Goal: Task Accomplishment & Management: Use online tool/utility

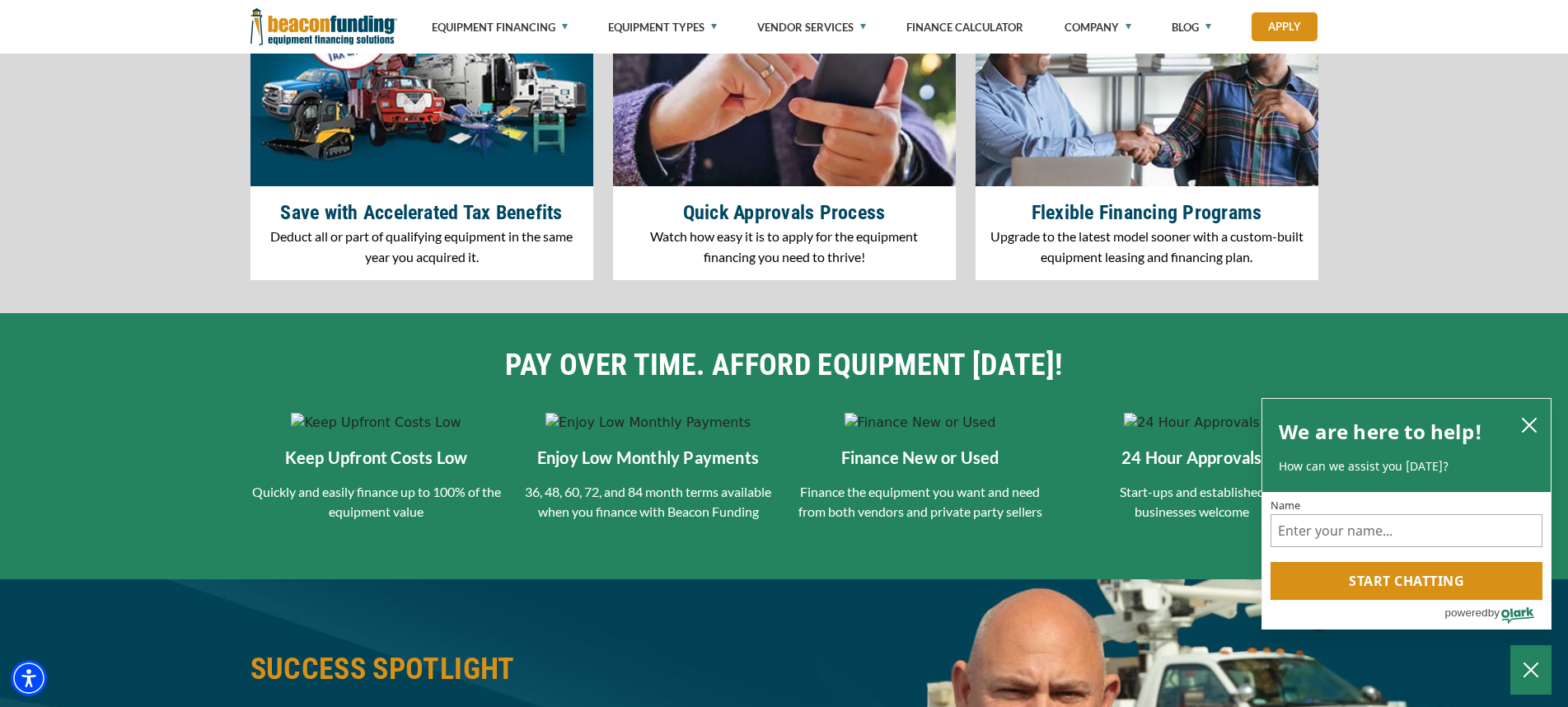
scroll to position [2226, 0]
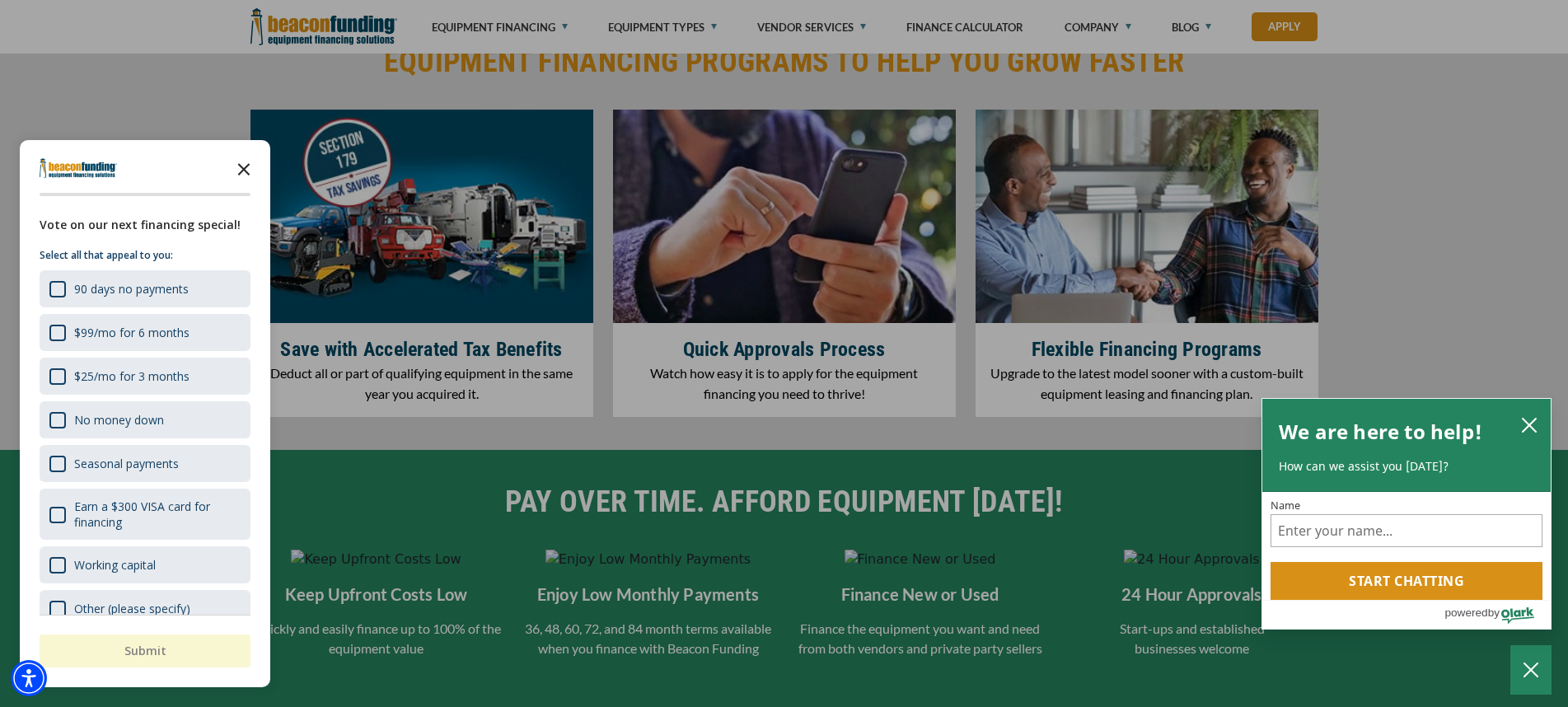
click at [248, 172] on icon "Close the survey" at bounding box center [243, 168] width 33 height 33
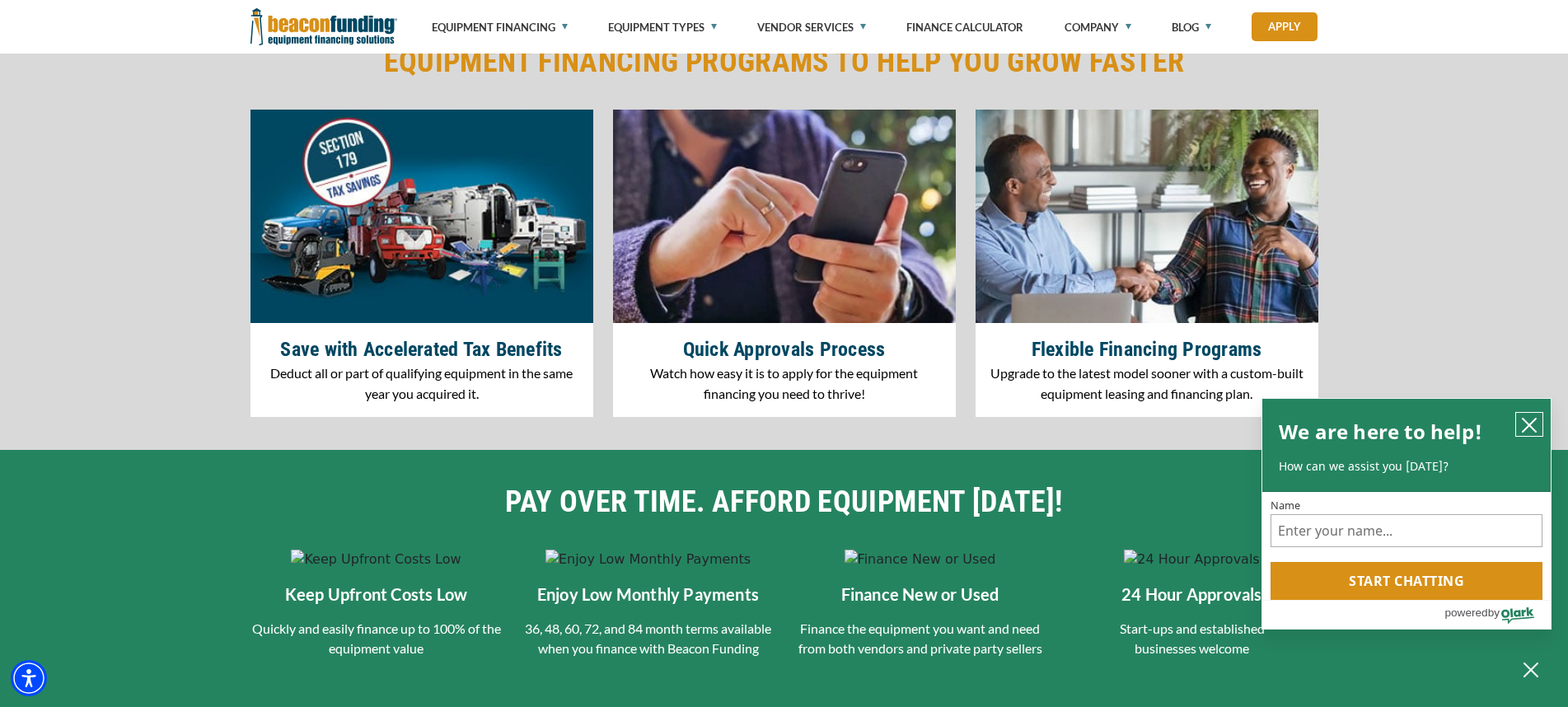
click at [1530, 421] on icon "close chatbox" at bounding box center [1529, 425] width 16 height 16
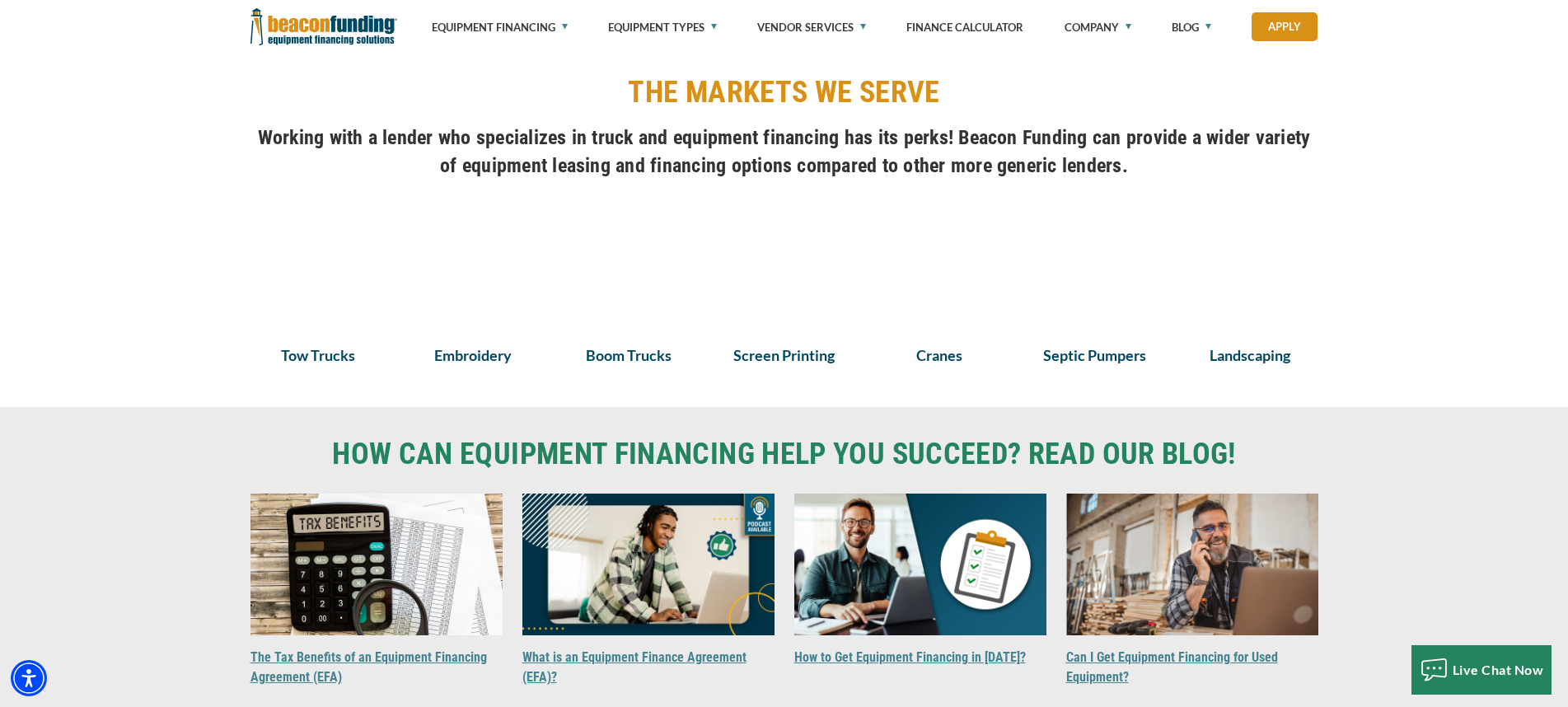
scroll to position [1153, 0]
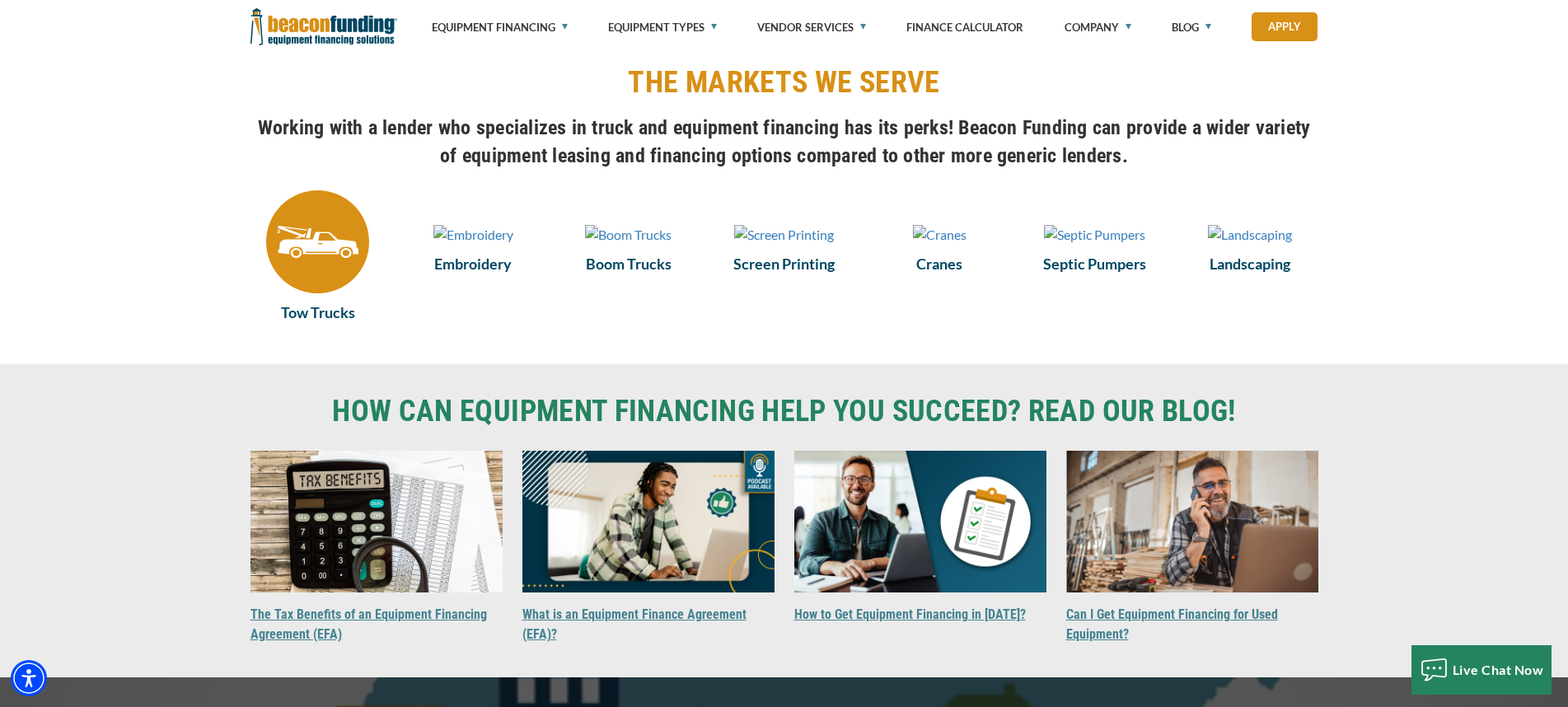
click at [341, 255] on img at bounding box center [318, 242] width 103 height 103
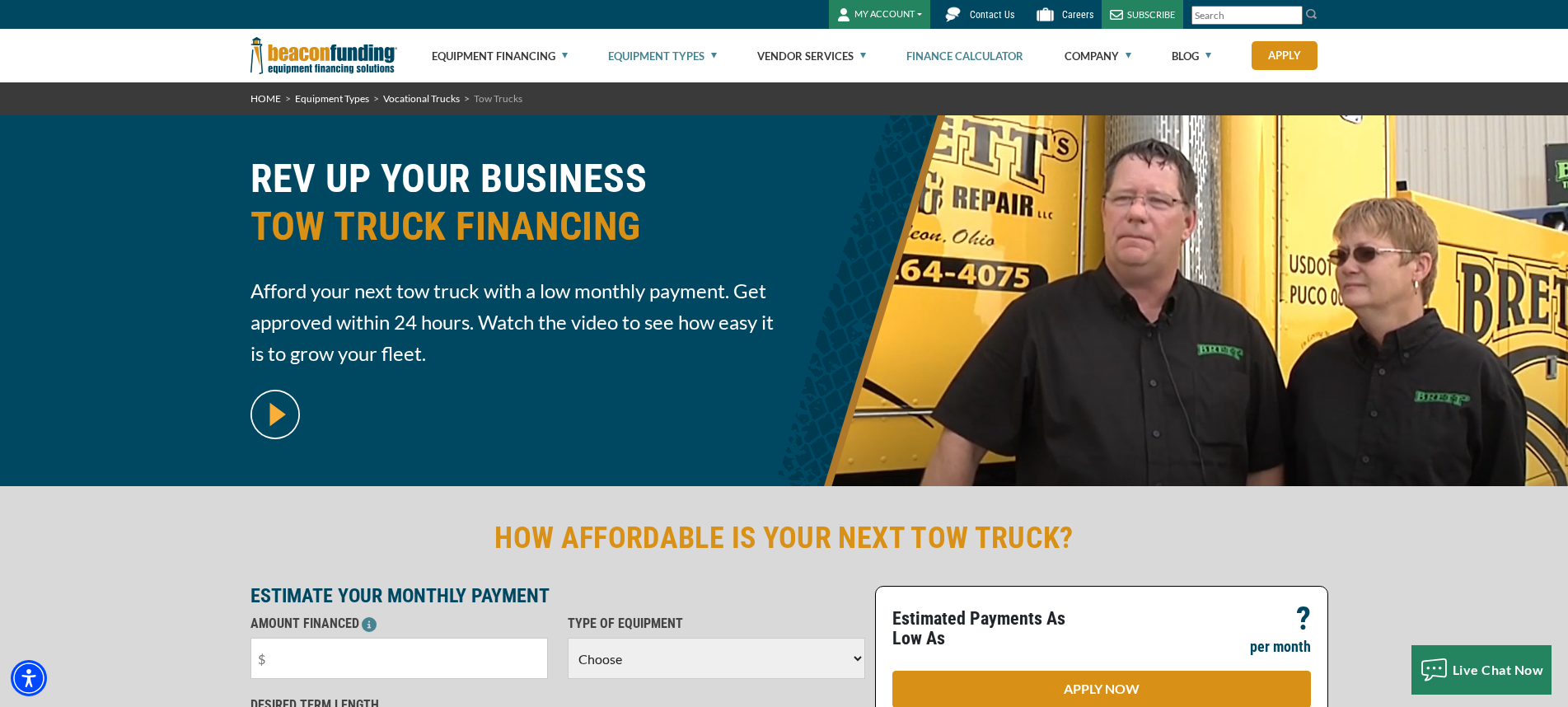
click at [991, 54] on link "Finance Calculator" at bounding box center [965, 57] width 117 height 53
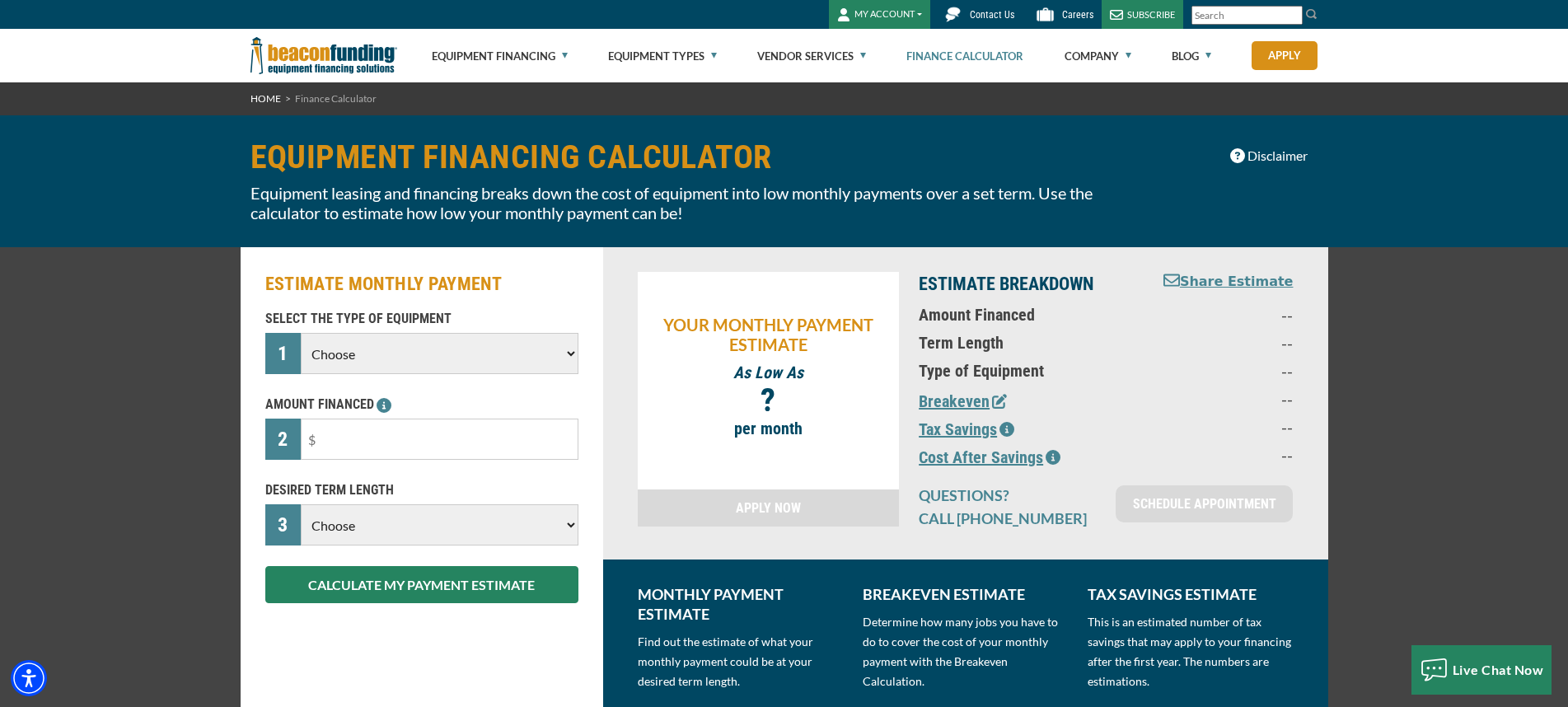
click at [456, 360] on select "Choose Backhoe Boom/Bucket Truck Chipper Commercial Mower Crane DTG/DTF Printin…" at bounding box center [439, 354] width 277 height 41
select select "5"
click at [301, 333] on select "Choose Backhoe Boom/Bucket Truck Chipper Commercial Mower Crane DTG/DTF Printin…" at bounding box center [439, 354] width 277 height 41
click at [434, 445] on input "text" at bounding box center [439, 440] width 277 height 41
type input "$113,500"
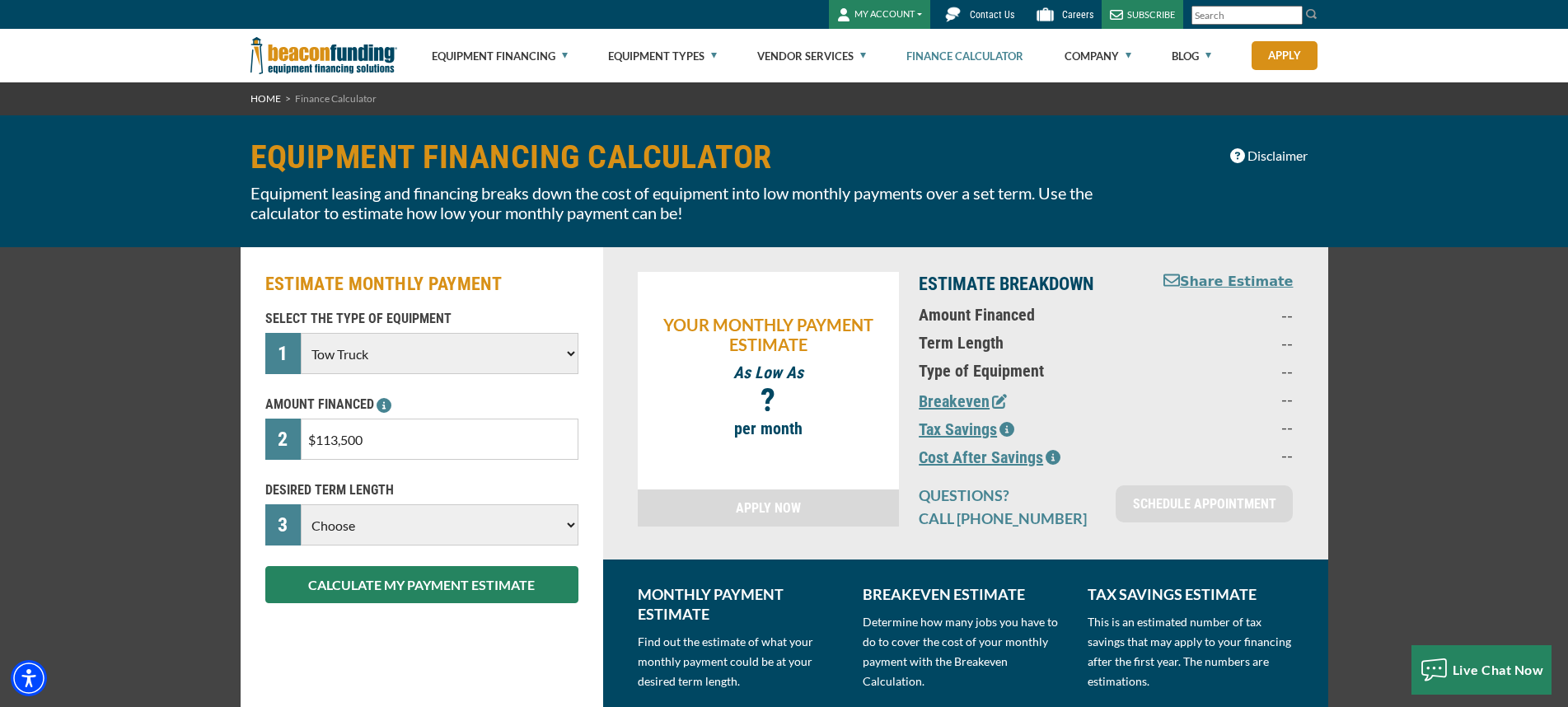
click at [524, 520] on select "Choose 36 Months 48 Months 60 Months" at bounding box center [439, 525] width 277 height 41
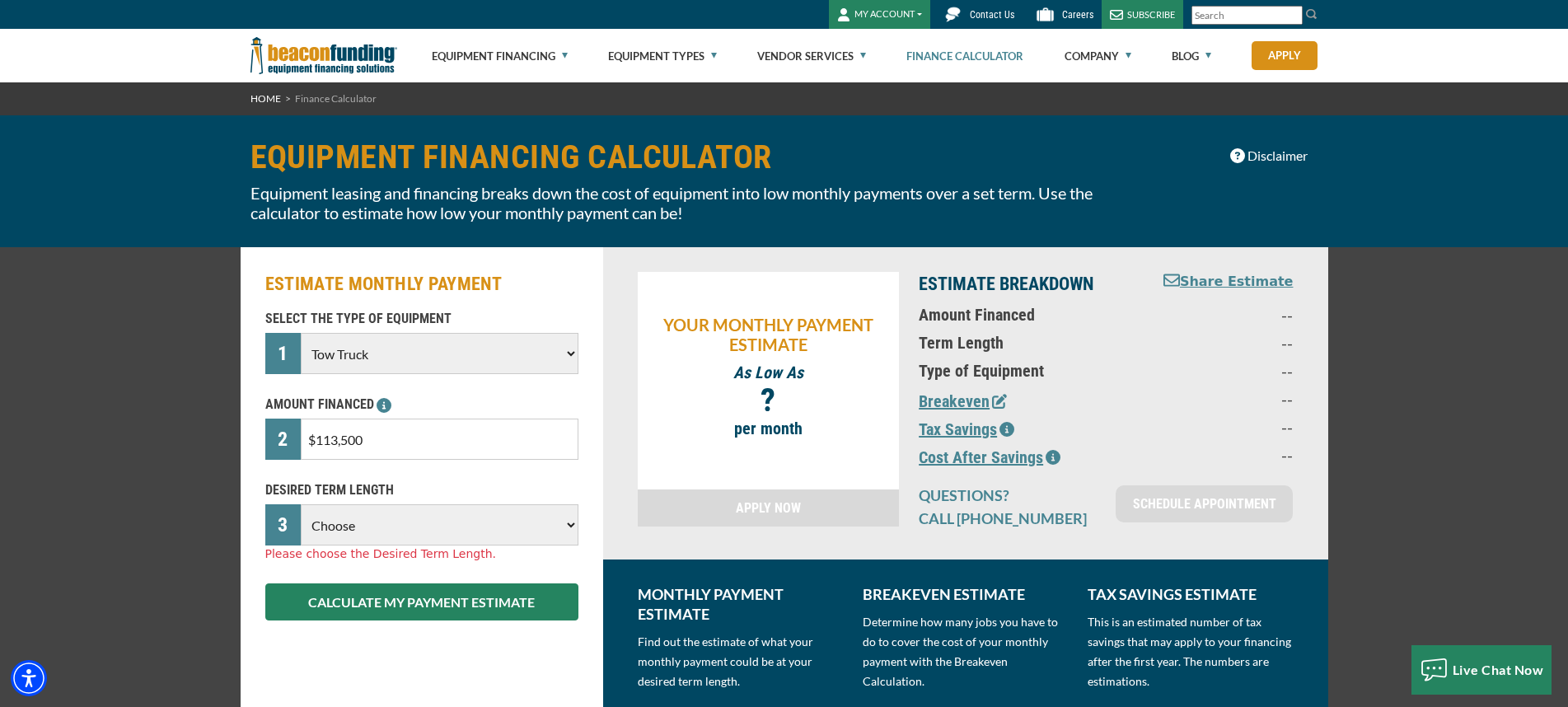
select select "72"
click at [301, 505] on select "Choose 36 Months 48 Months 60 Months 72 Months" at bounding box center [439, 525] width 277 height 41
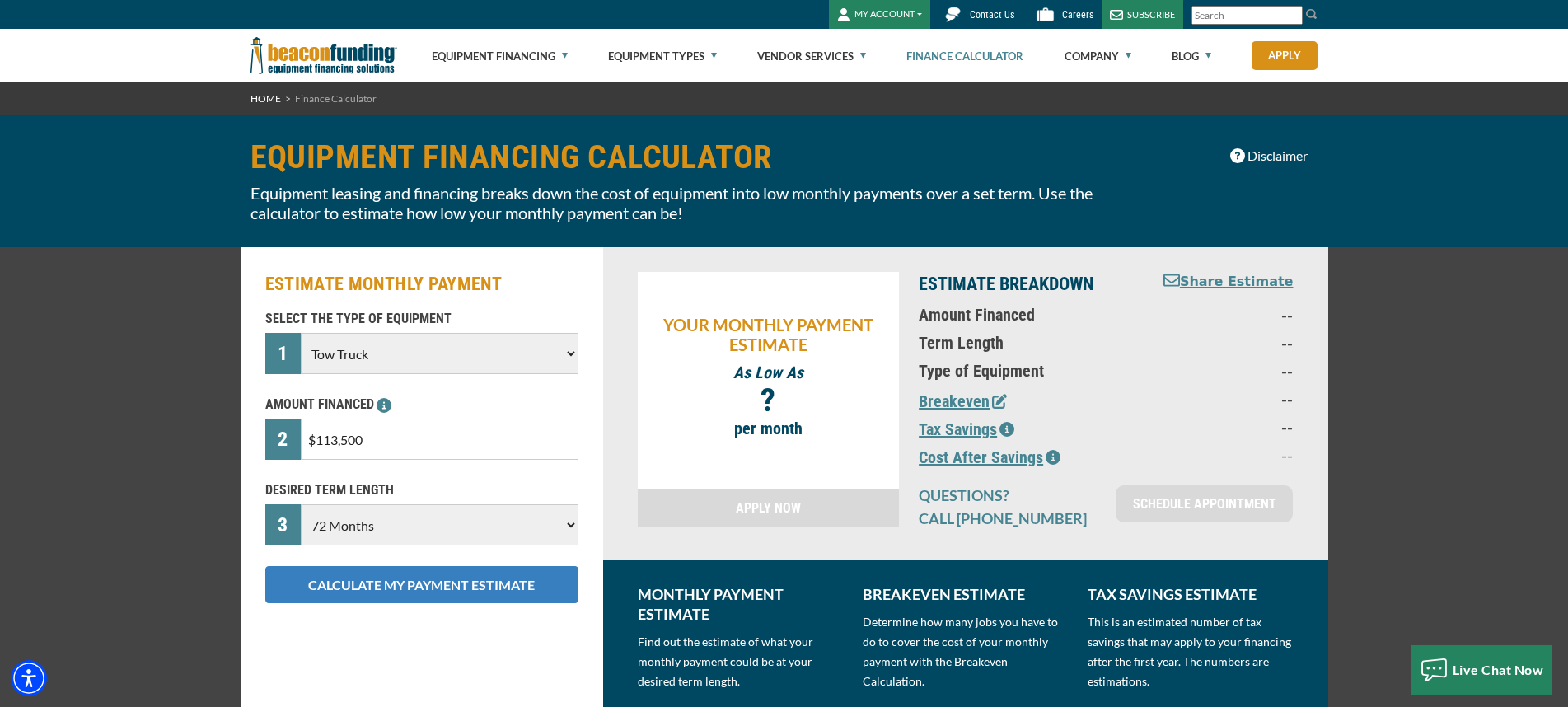
click at [442, 579] on button "CALCULATE MY PAYMENT ESTIMATE" at bounding box center [422, 584] width 313 height 37
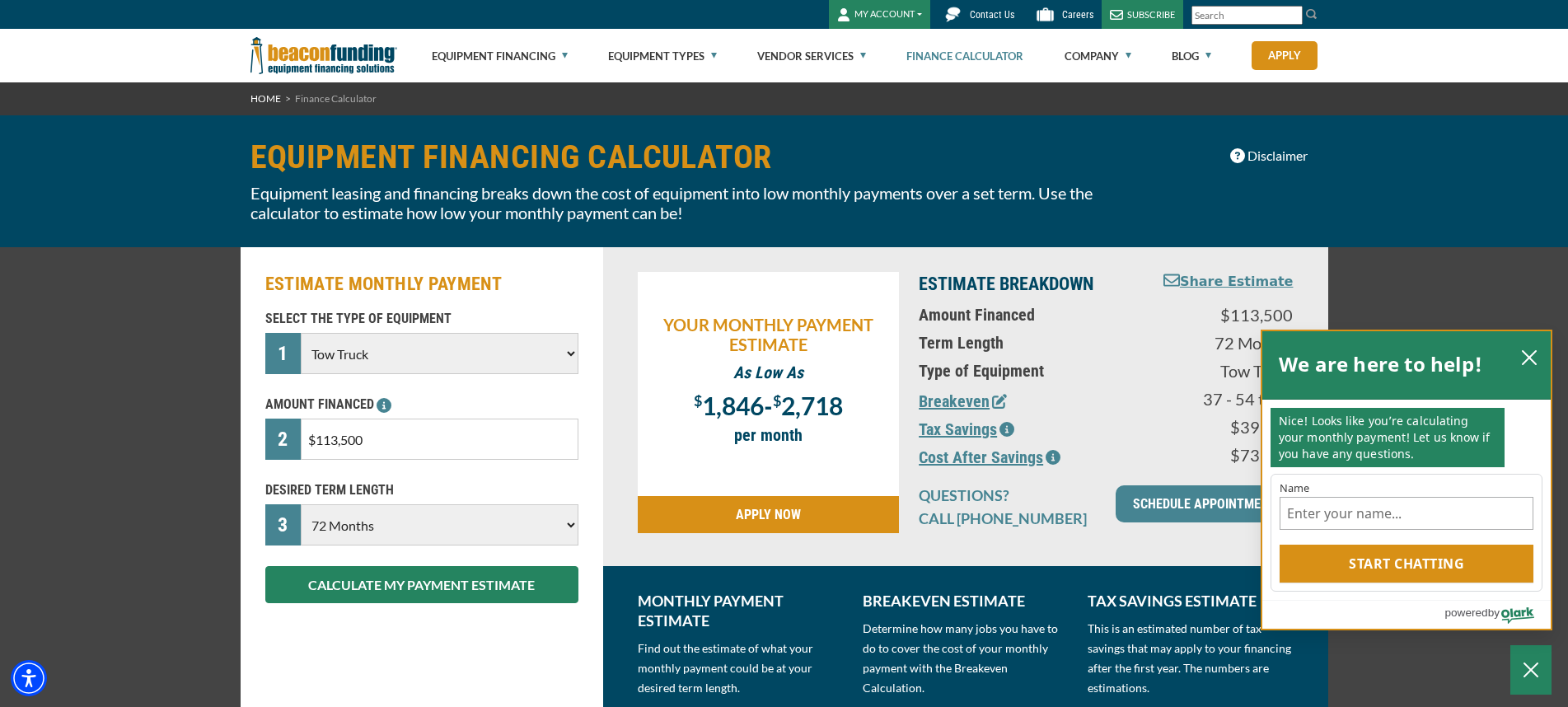
click at [1536, 342] on div "We are here to help!" at bounding box center [1406, 366] width 289 height 69
click at [1529, 355] on icon "close chatbox" at bounding box center [1529, 357] width 13 height 13
